Goal: Task Accomplishment & Management: Manage account settings

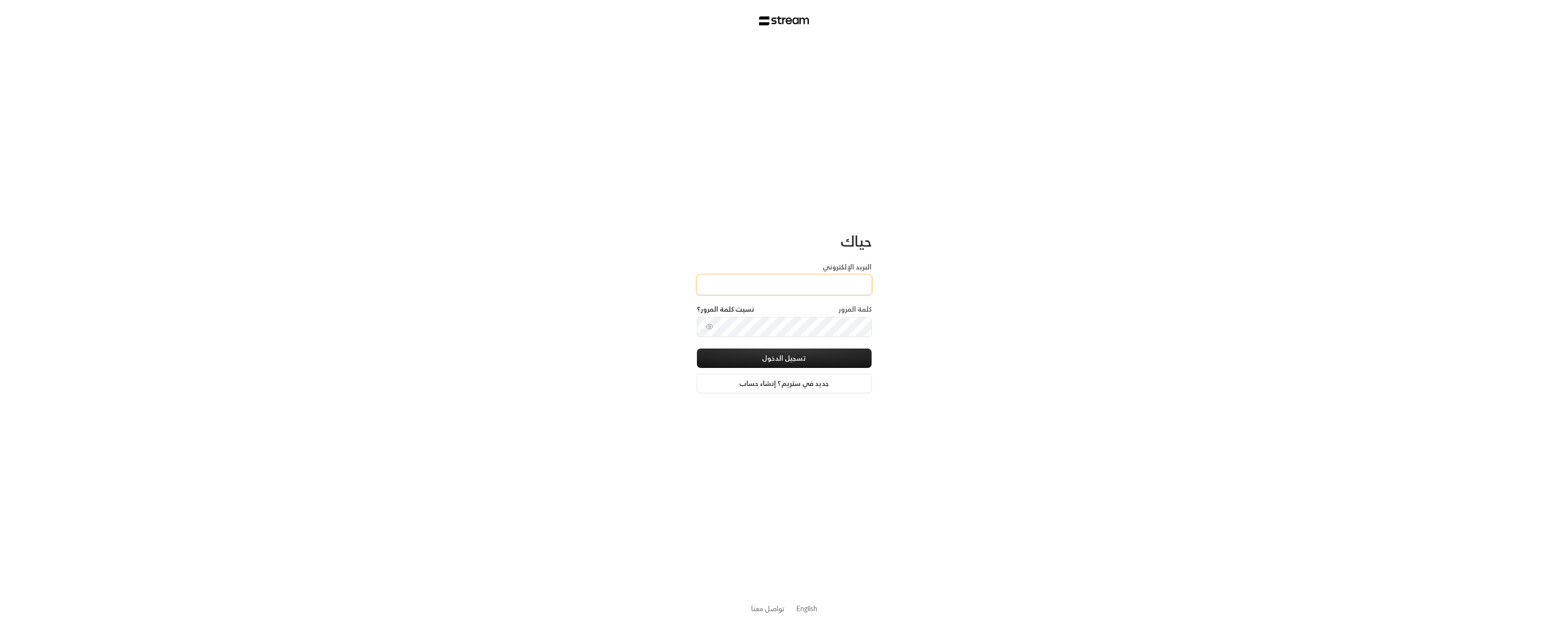
type input "[EMAIL_ADDRESS][DOMAIN_NAME]"
click at [800, 357] on button "تسجيل الدخول" at bounding box center [784, 358] width 175 height 19
type input "2"
type input "6"
type input "1"
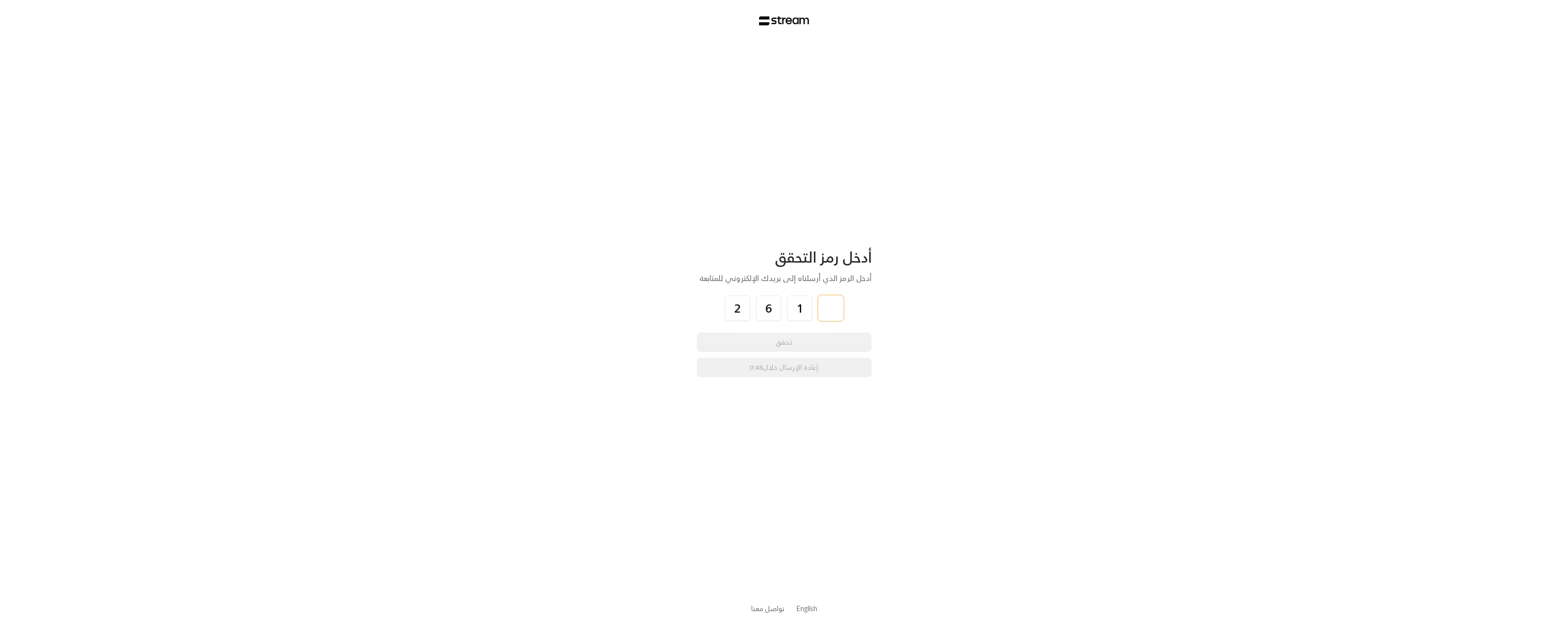
type input "8"
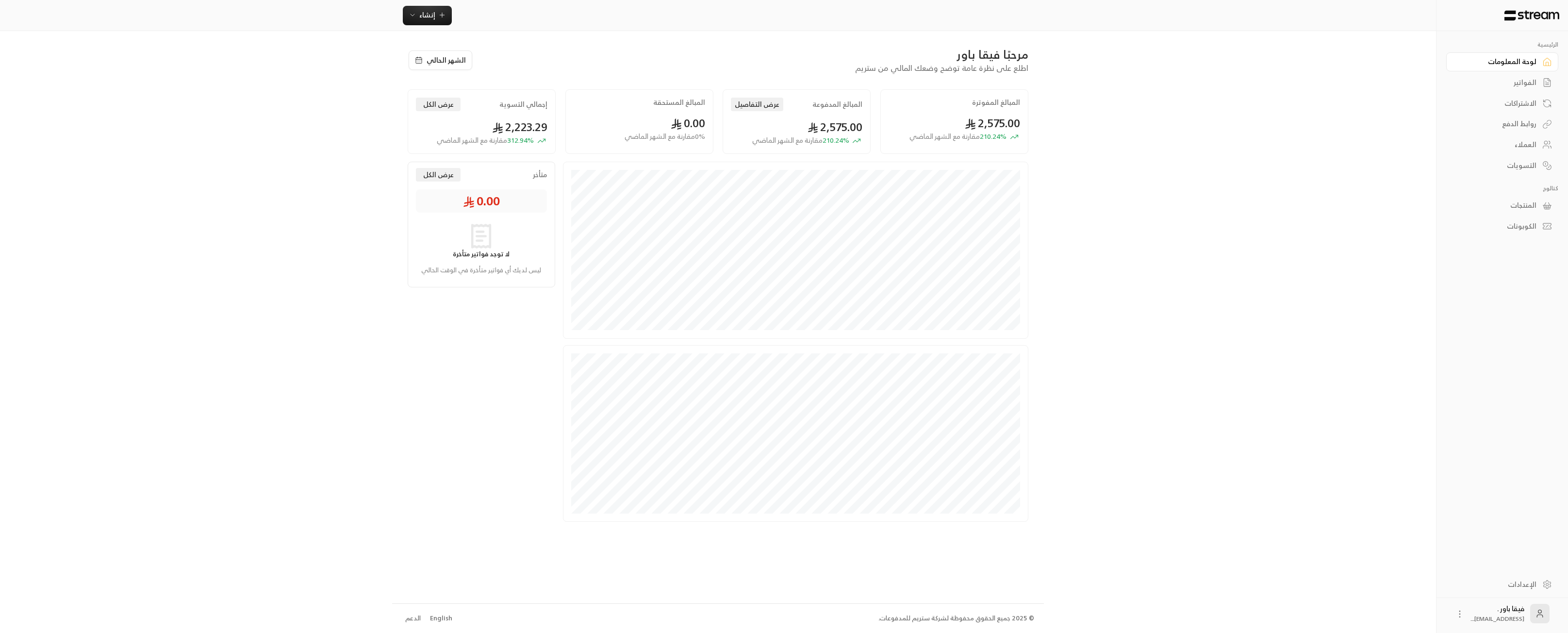
click at [1539, 140] on link "العملاء" at bounding box center [1502, 145] width 112 height 19
